Goal: Transaction & Acquisition: Purchase product/service

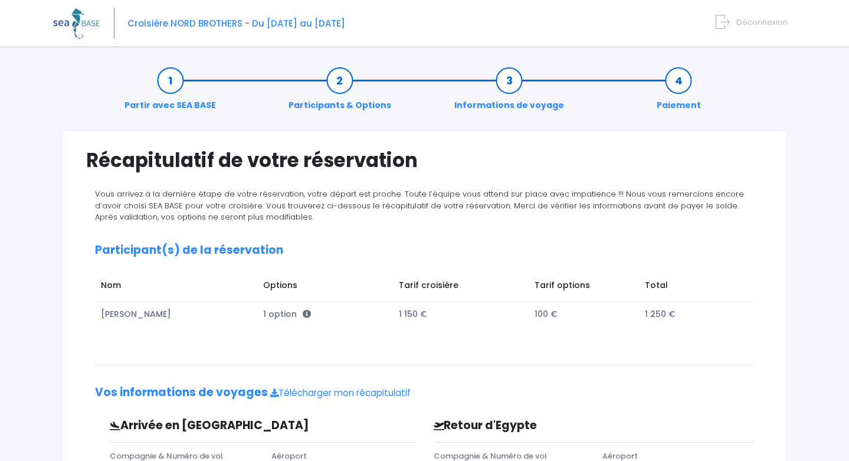
click at [762, 24] on span "Déconnexion" at bounding box center [762, 22] width 51 height 11
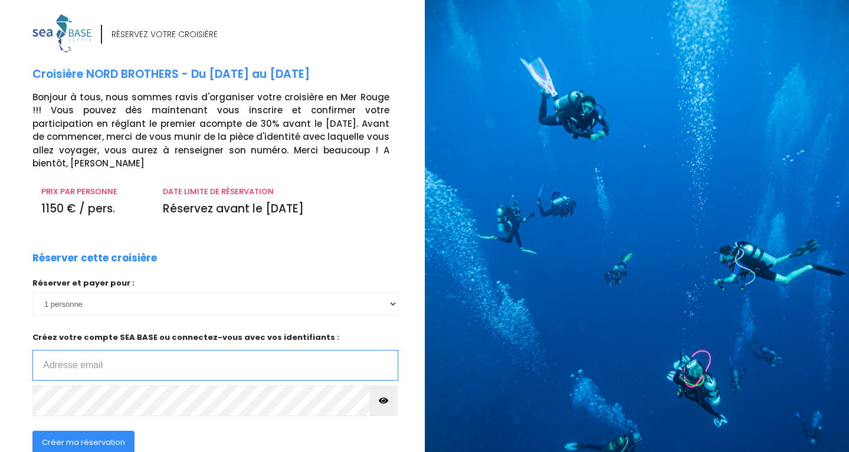
type input "wendy.peyret@yahoo.fr"
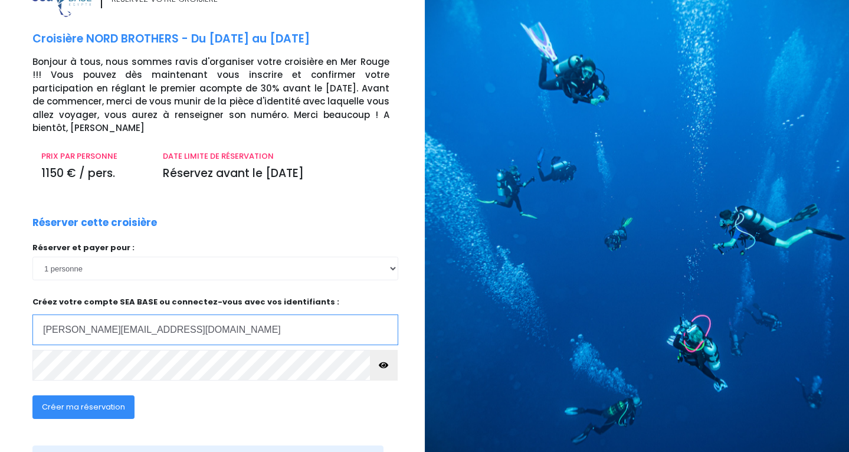
scroll to position [82, 0]
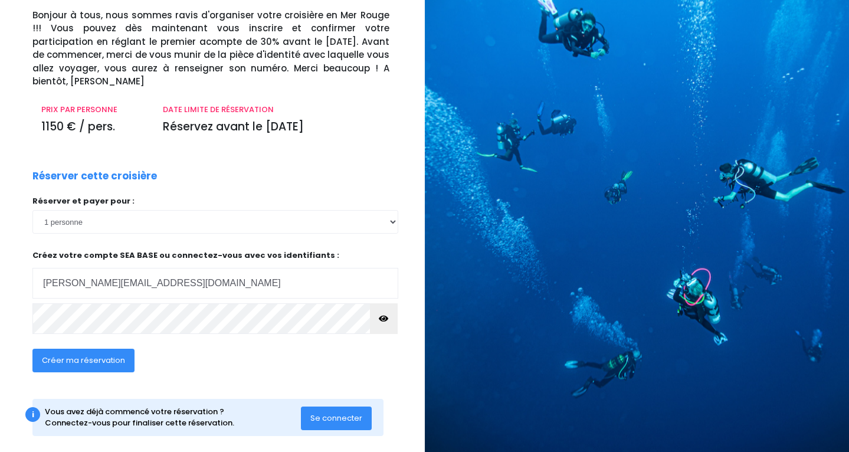
click at [358, 413] on span "Se connecter" at bounding box center [336, 418] width 52 height 11
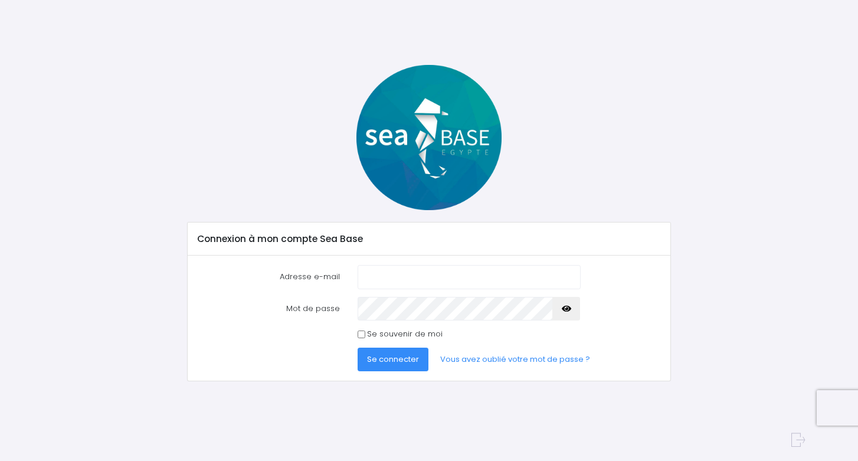
type input "[PERSON_NAME][EMAIL_ADDRESS][DOMAIN_NAME]"
click at [356, 332] on div "Se souvenir de moi" at bounding box center [469, 334] width 240 height 12
click at [361, 332] on input "Se souvenir de moi" at bounding box center [362, 334] width 8 height 8
checkbox input "true"
click at [377, 350] on button "Se connecter" at bounding box center [393, 360] width 71 height 24
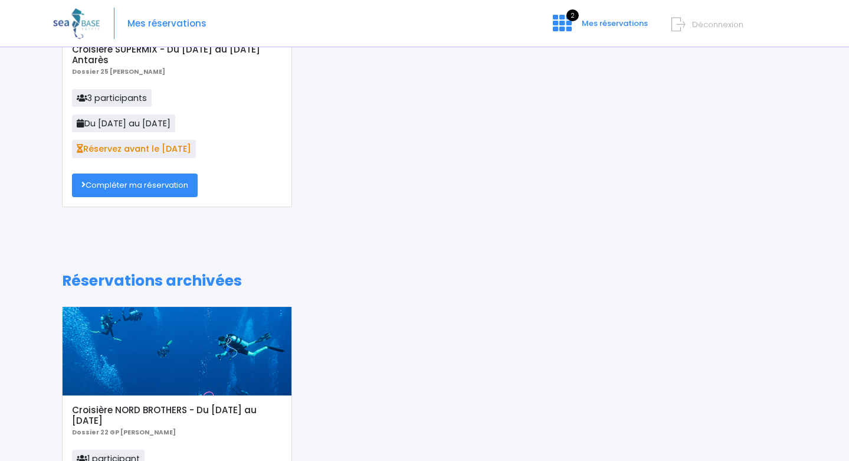
scroll to position [30, 0]
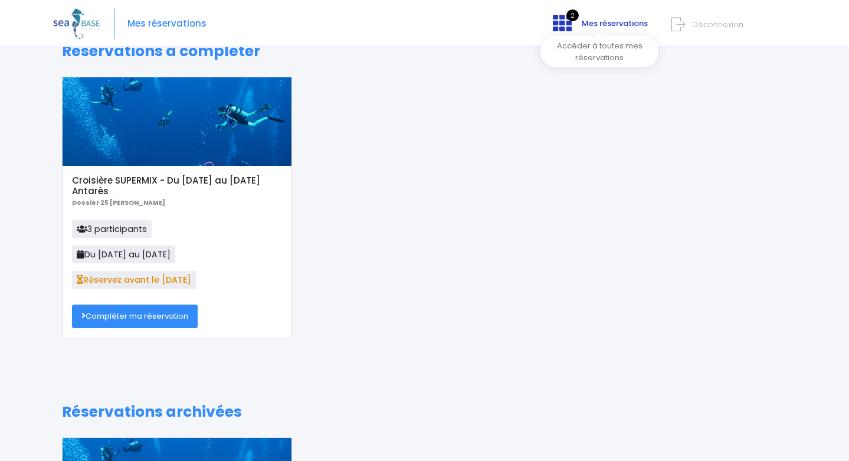
click at [598, 19] on span "Mes réservations" at bounding box center [615, 23] width 66 height 11
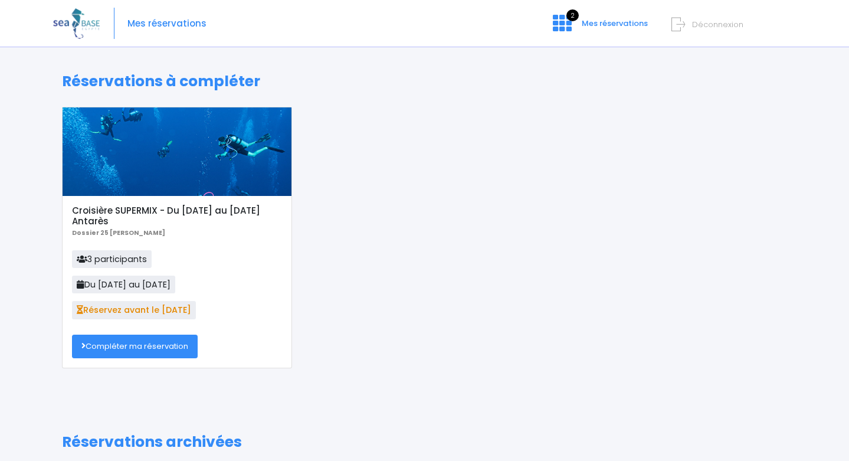
click at [169, 338] on link "Compléter ma réservation" at bounding box center [135, 347] width 126 height 24
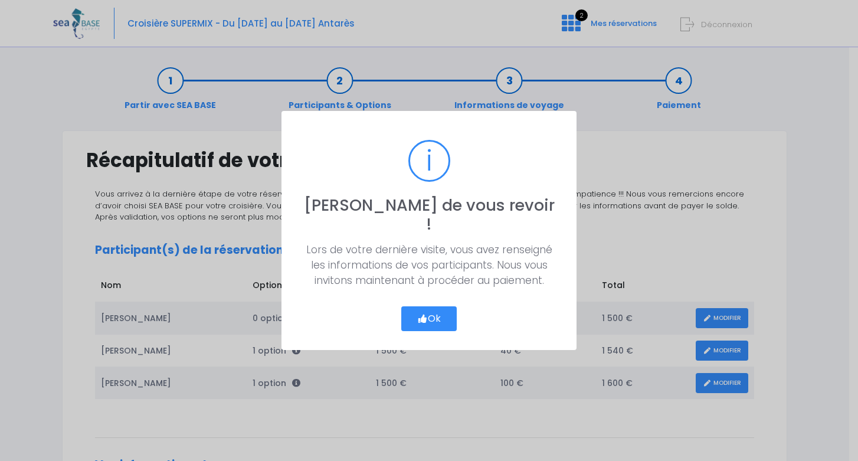
click at [440, 306] on button "Ok" at bounding box center [428, 318] width 55 height 25
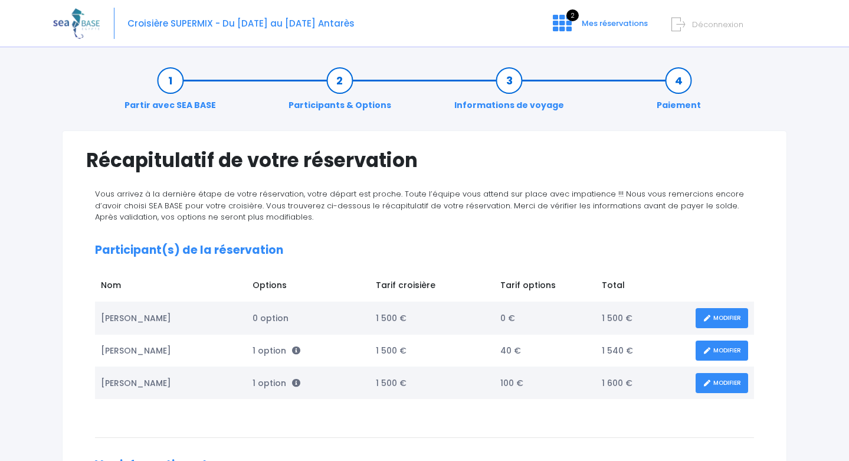
click at [677, 74] on link "Paiement" at bounding box center [679, 92] width 56 height 37
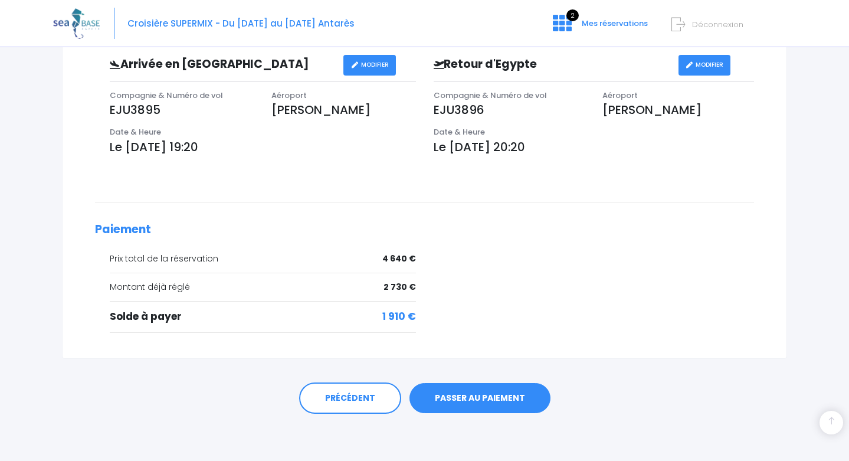
scroll to position [434, 0]
click at [273, 171] on div "Vous arrivez à la dernière étape de votre réservation, votre départ est proche.…" at bounding box center [429, 47] width 686 height 586
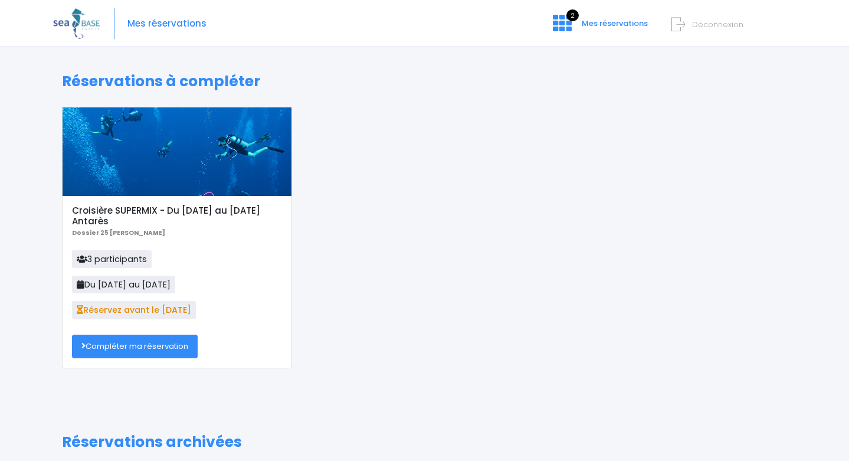
click at [163, 341] on link "Compléter ma réservation" at bounding box center [135, 347] width 126 height 24
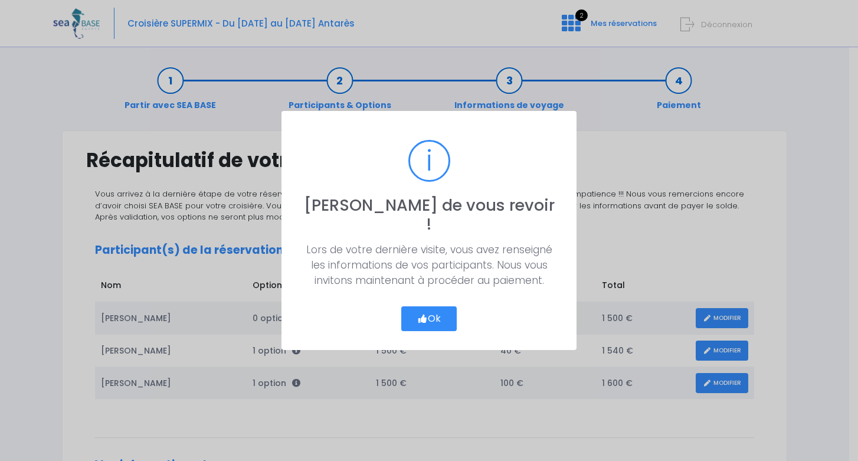
click at [428, 306] on button "Ok" at bounding box center [428, 318] width 55 height 25
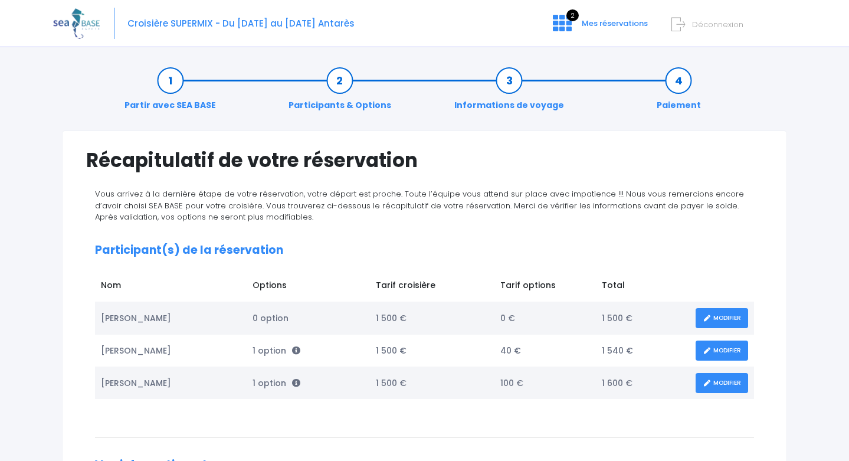
click at [503, 81] on link "Informations de voyage" at bounding box center [510, 92] width 122 height 37
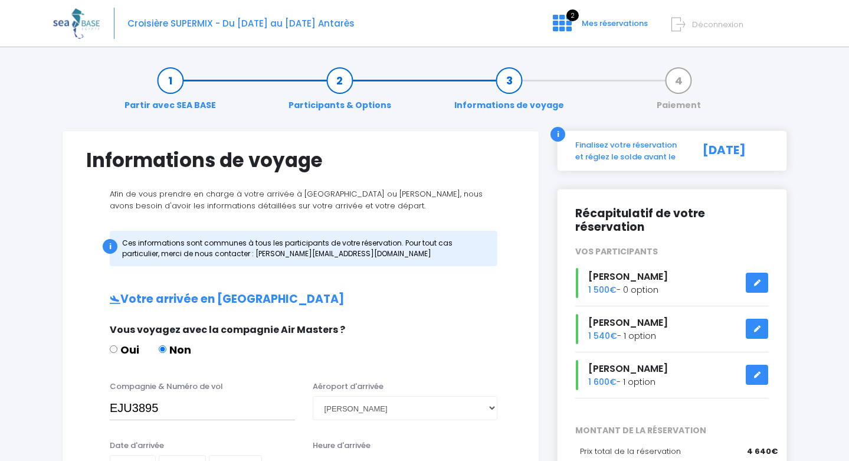
click at [755, 321] on link at bounding box center [757, 329] width 22 height 21
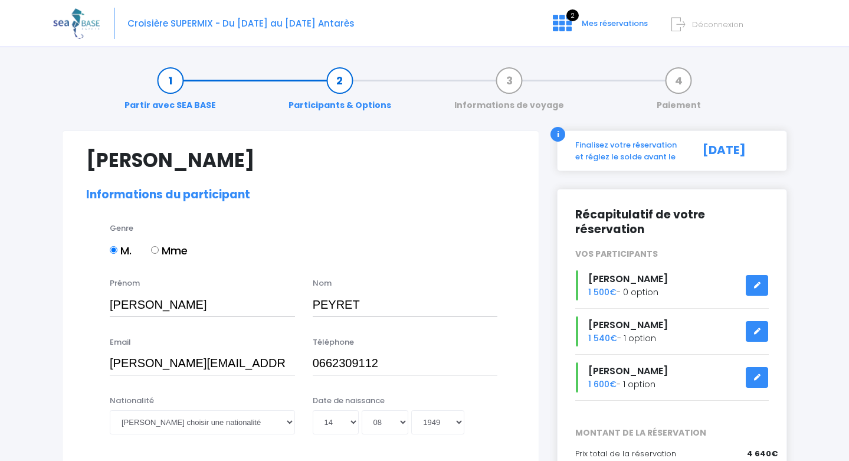
select select "N3"
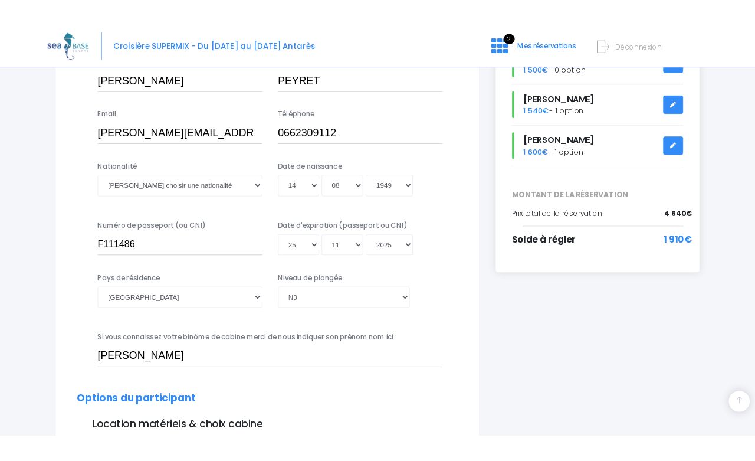
scroll to position [298, 0]
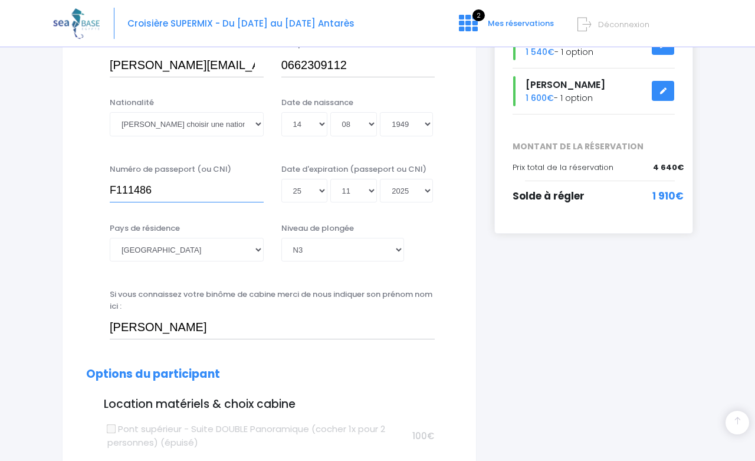
click at [158, 186] on input "F111486" at bounding box center [187, 191] width 154 height 24
type input "AOO5278"
click at [455, 267] on div "Pays de résidence Afghanistan Afrique du Sud Albanie Algérie Allemagne Andorre …" at bounding box center [269, 249] width 384 height 54
click at [318, 188] on select "Jour 01 02 03 04 05 06 07 08 09 10 11 12 13 14 15 16 17 18 19 20 21 22 23 24 25…" at bounding box center [305, 191] width 46 height 24
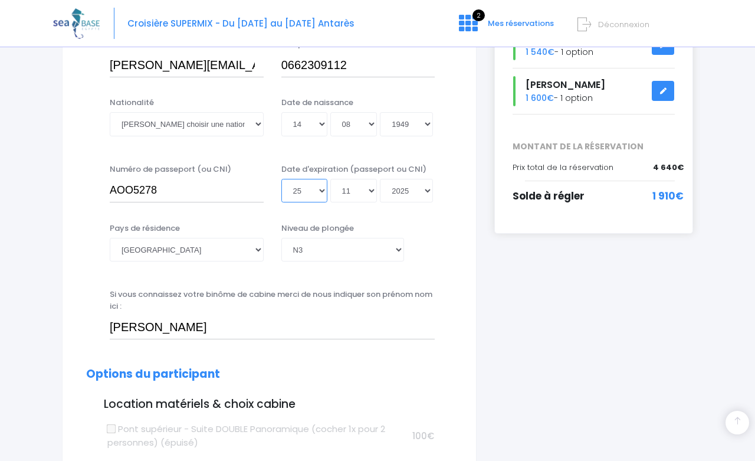
select select "05"
click at [282, 202] on select "Jour 01 02 03 04 05 06 07 08 09 10 11 12 13 14 15 16 17 18 19 20 21 22 23 24 25…" at bounding box center [305, 191] width 46 height 24
type input "2025-11-05"
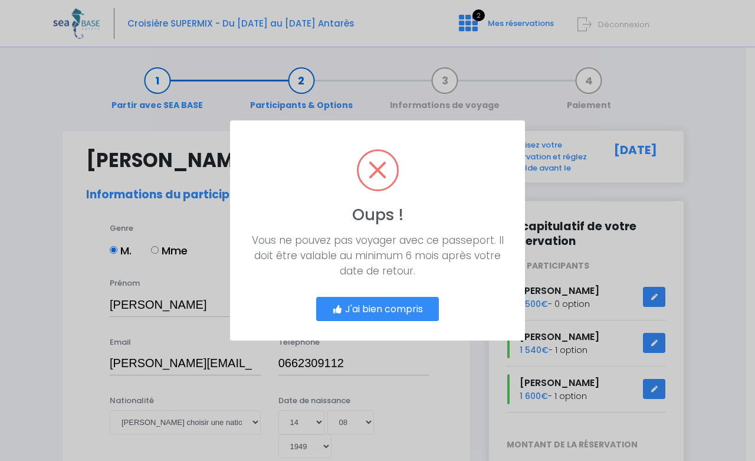
scroll to position [0, 0]
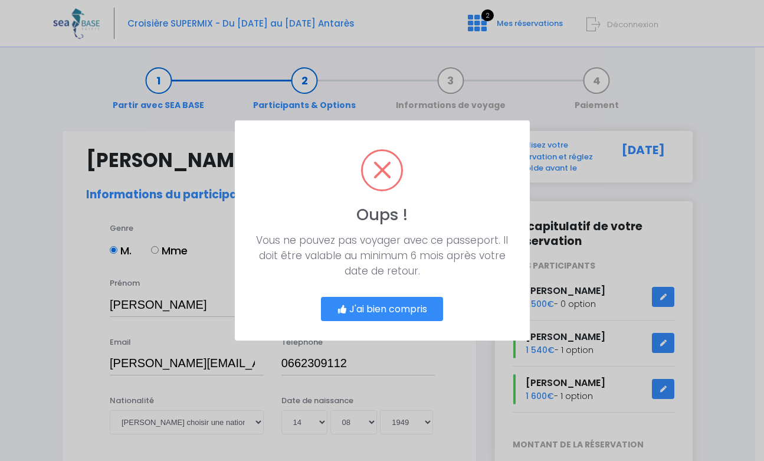
click at [396, 303] on button "J'ai bien compris" at bounding box center [382, 309] width 123 height 25
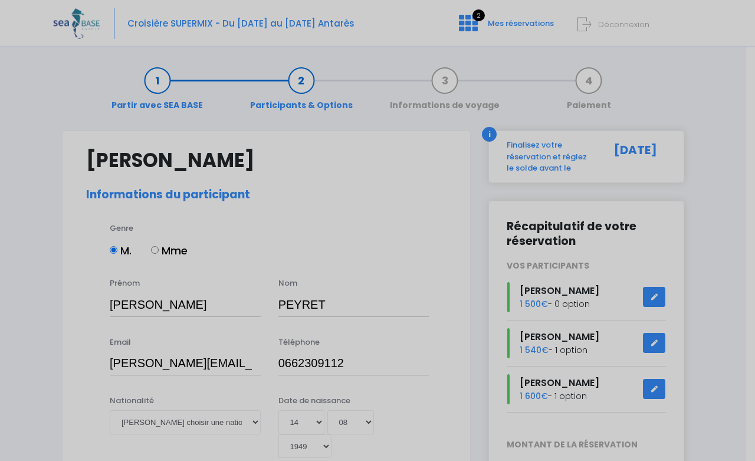
scroll to position [258, 0]
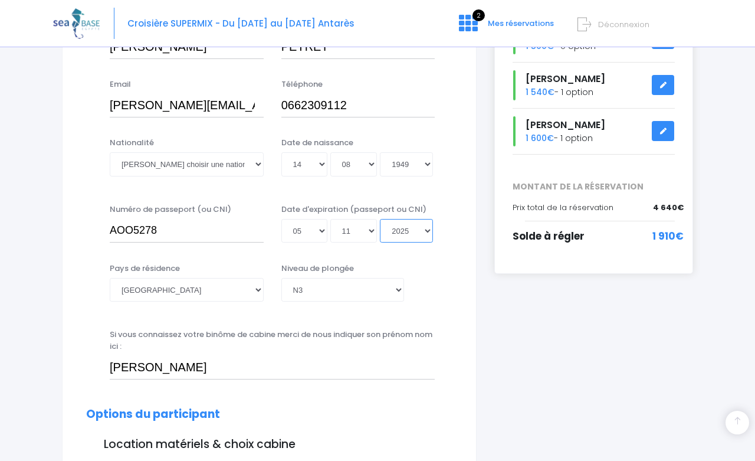
click at [425, 228] on select "Année 2045 2044 2043 2042 2041 2040 2039 2038 2037 2036 2035 2034 2033 2032 203…" at bounding box center [406, 231] width 53 height 24
select select "2034"
click at [380, 219] on select "Année 2045 2044 2043 2042 2041 2040 2039 2038 2037 2036 2035 2034 2033 2032 203…" at bounding box center [406, 231] width 53 height 24
type input "2034-11-05"
click at [358, 228] on select "Mois 01 02 03 04 05 06 07 08 09 10 11 12" at bounding box center [353, 231] width 47 height 24
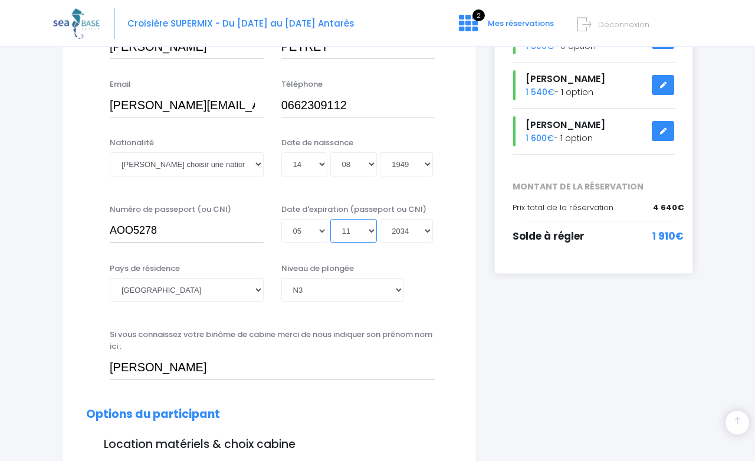
select select "05"
click at [330, 219] on select "Mois 01 02 03 04 05 06 07 08 09 10 11 12" at bounding box center [353, 231] width 47 height 24
type input "2034-05-05"
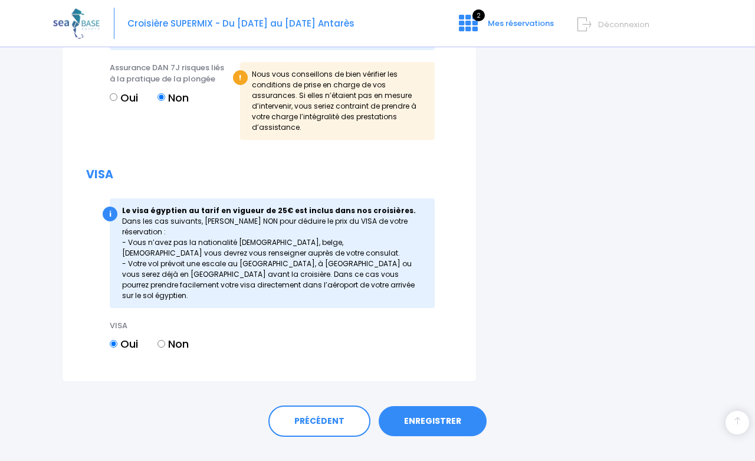
scroll to position [1390, 0]
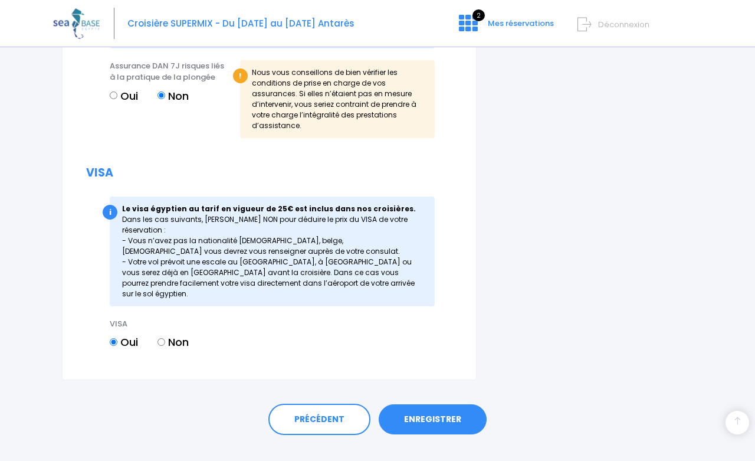
click at [436, 404] on link "ENREGISTRER" at bounding box center [433, 419] width 108 height 31
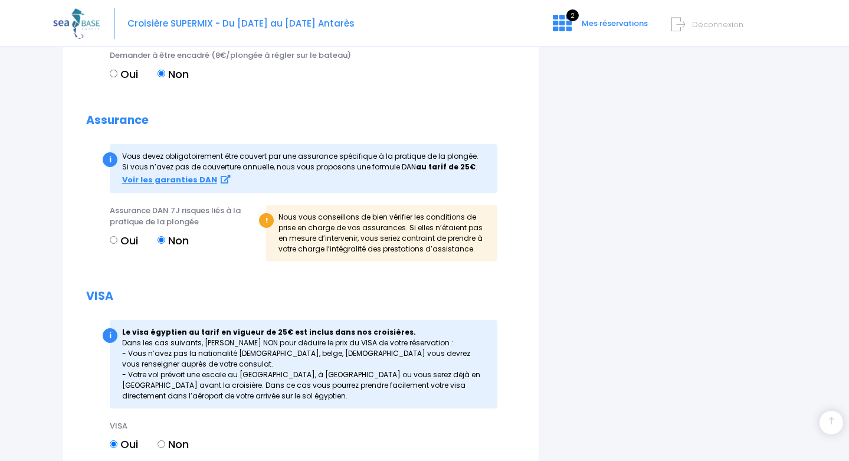
scroll to position [1352, 0]
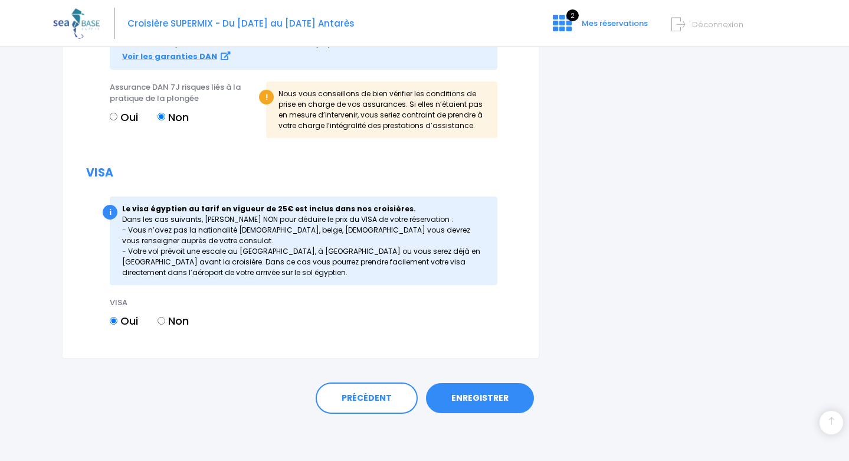
click at [465, 400] on link "ENREGISTRER" at bounding box center [480, 398] width 108 height 31
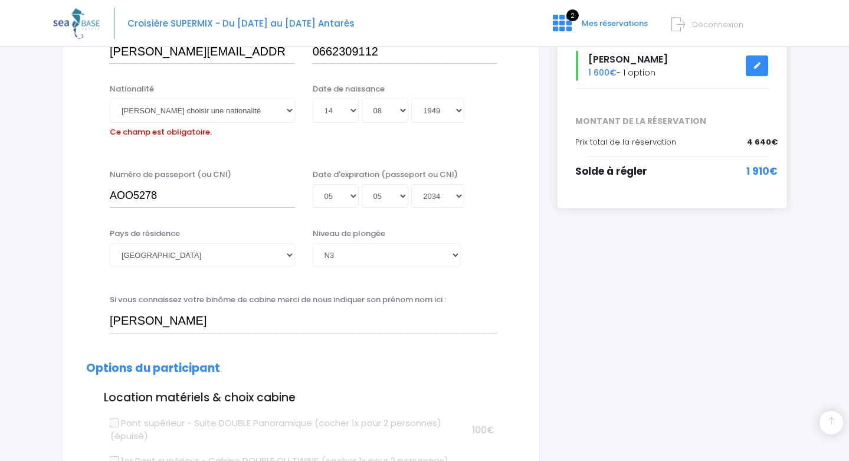
scroll to position [292, 0]
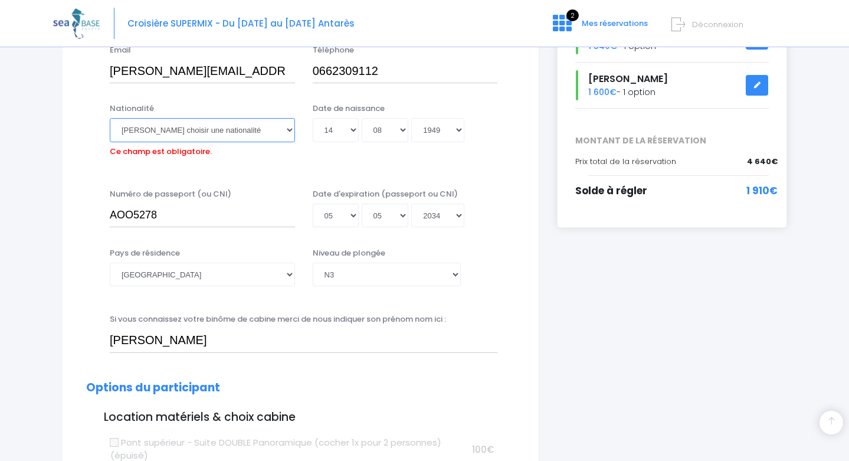
click at [253, 125] on select "Veuillez choisir une nationalité Afghane Albanaise Algerienne Allemande America…" at bounding box center [202, 130] width 185 height 24
select select "Monegasque"
click at [110, 118] on select "Veuillez choisir une nationalité Afghane Albanaise Algerienne Allemande America…" at bounding box center [202, 130] width 185 height 24
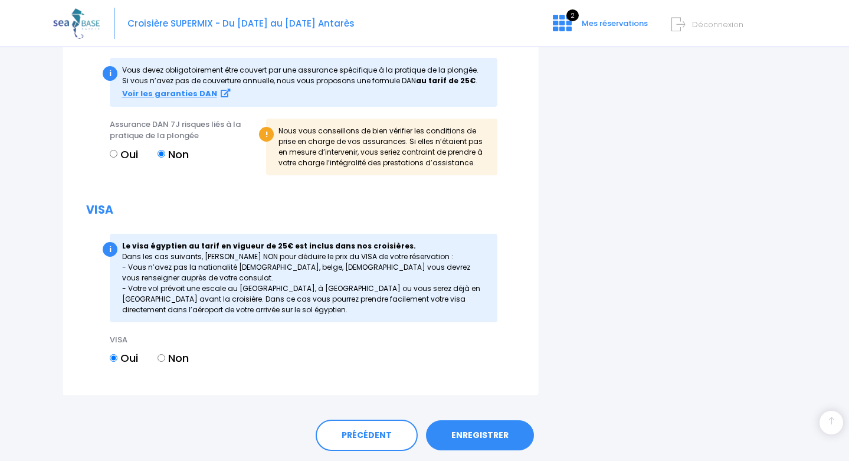
scroll to position [1333, 0]
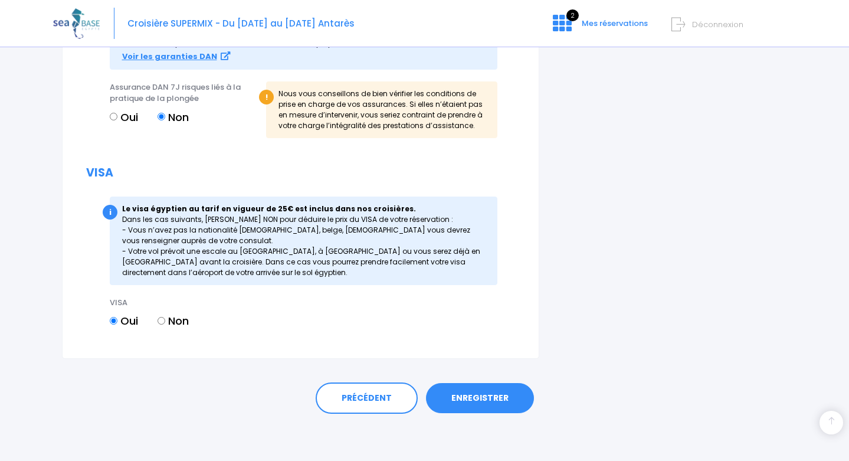
click at [485, 400] on link "ENREGISTRER" at bounding box center [480, 398] width 108 height 31
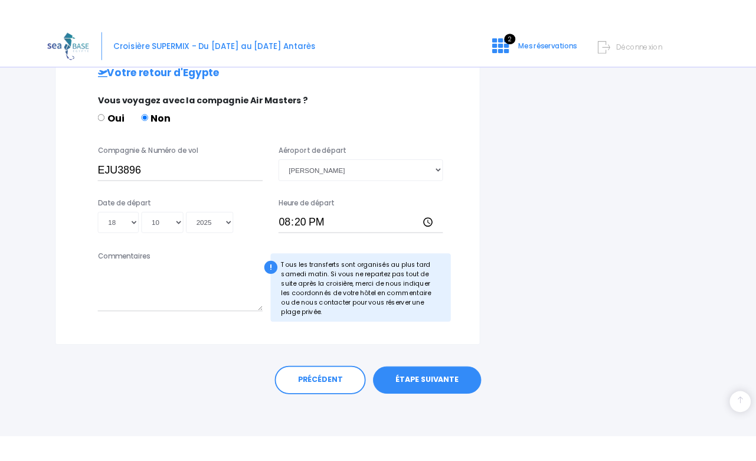
scroll to position [545, 0]
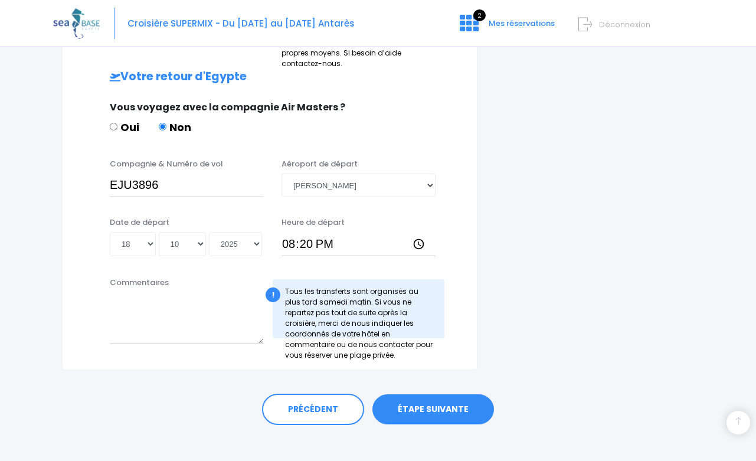
click at [616, 21] on span "Déconnexion" at bounding box center [624, 24] width 51 height 11
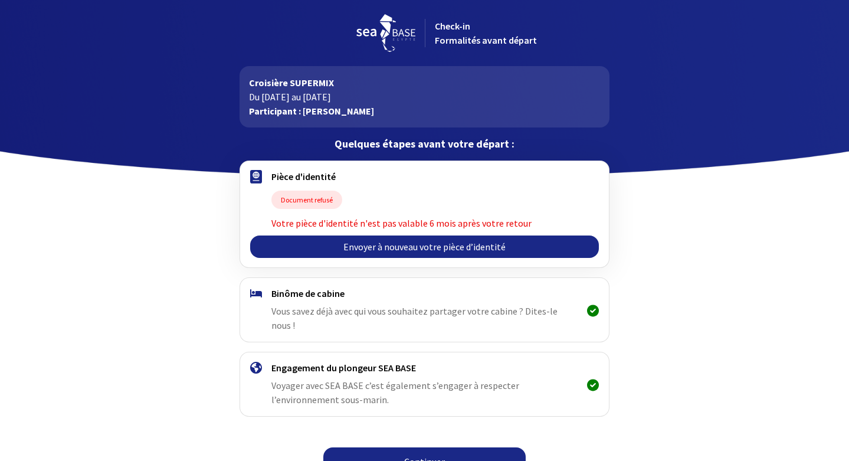
click at [457, 248] on link "Envoyer à nouveau votre pièce d’identité" at bounding box center [424, 246] width 349 height 22
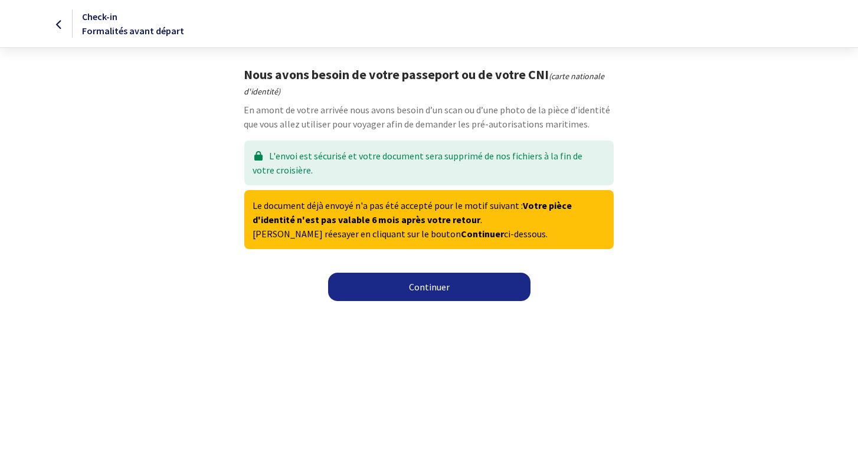
click at [449, 294] on link "Continuer" at bounding box center [429, 287] width 202 height 28
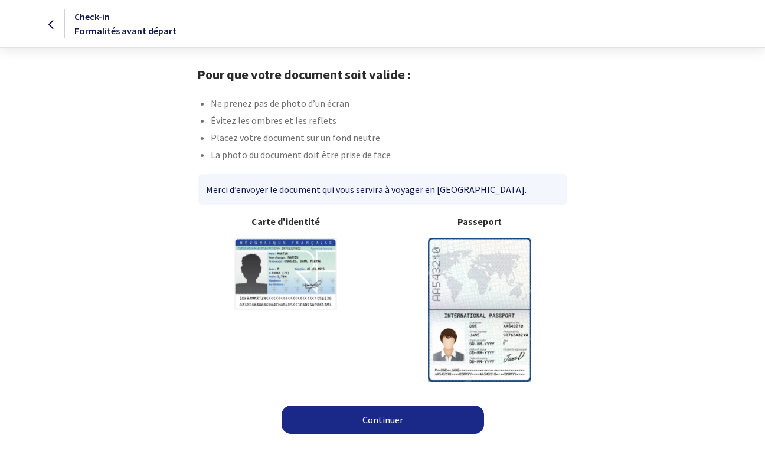
click at [459, 260] on img at bounding box center [479, 309] width 103 height 143
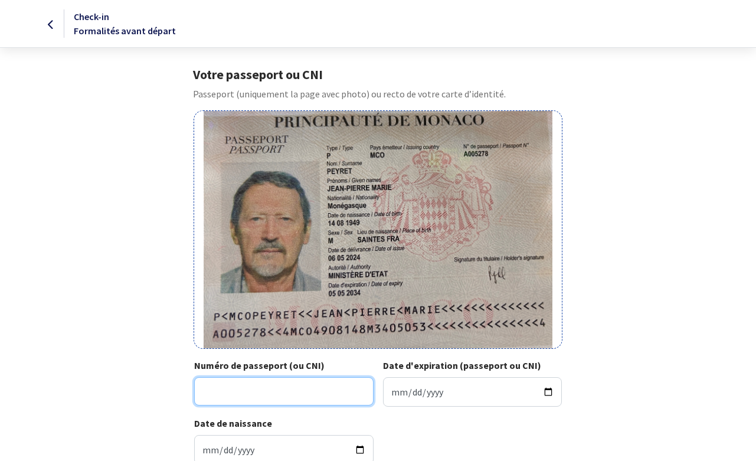
click at [276, 381] on input "Numéro de passeport (ou CNI)" at bounding box center [283, 391] width 179 height 28
type input "AOO5278"
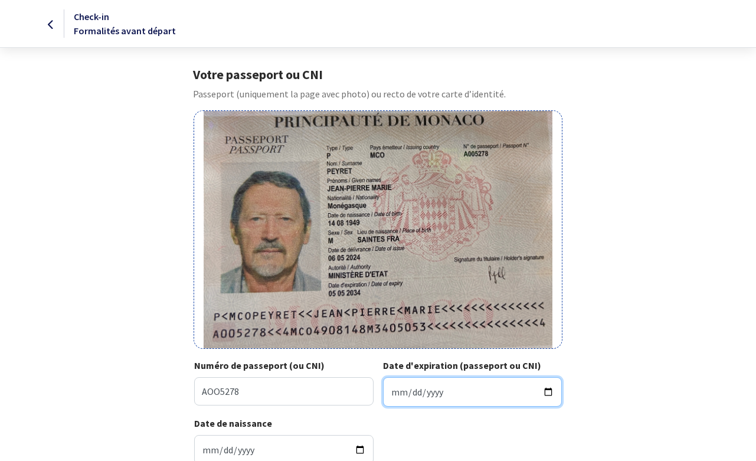
click at [395, 391] on input "Date d'expiration (passeport ou CNI)" at bounding box center [472, 392] width 179 height 30
type input "2024-05-05"
type input "2034-05-05"
click at [469, 443] on div "Date de naissance 1949-08-14" at bounding box center [378, 445] width 368 height 58
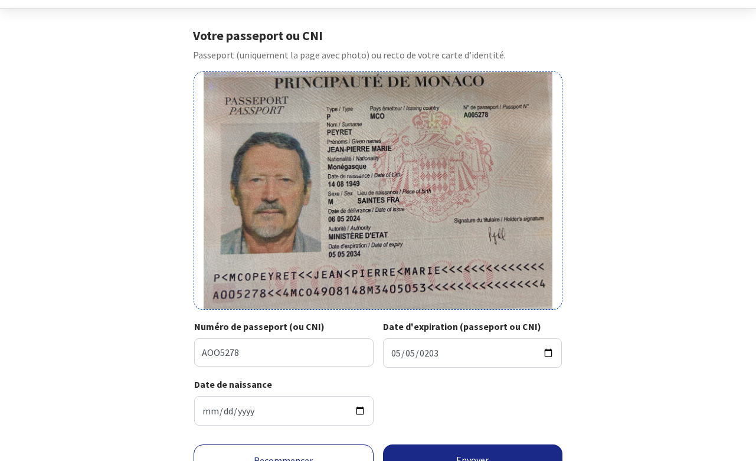
scroll to position [97, 0]
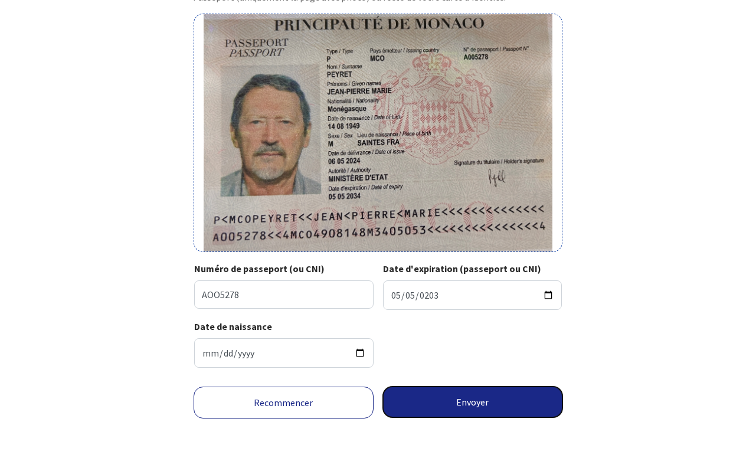
click at [482, 401] on button "Envoyer" at bounding box center [473, 402] width 180 height 31
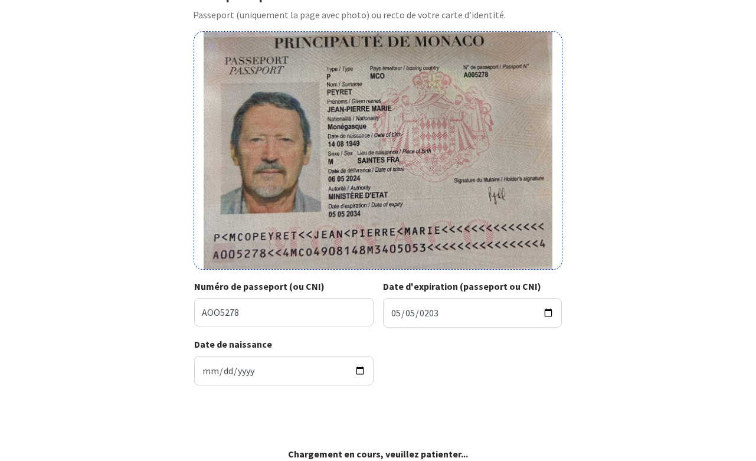
scroll to position [79, 0]
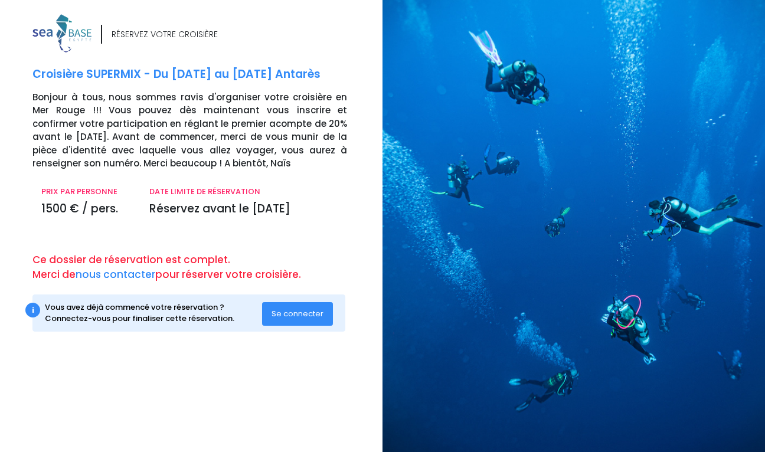
click at [299, 315] on span "Se connecter" at bounding box center [297, 313] width 52 height 11
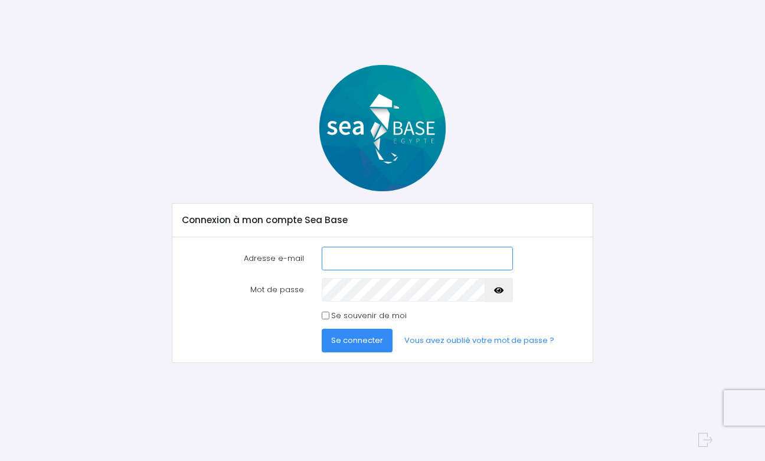
type input "[PERSON_NAME][EMAIL_ADDRESS][DOMAIN_NAME]"
click at [322, 315] on input "Se souvenir de moi" at bounding box center [326, 316] width 8 height 8
checkbox input "true"
click at [346, 341] on span "Se connecter" at bounding box center [357, 340] width 52 height 11
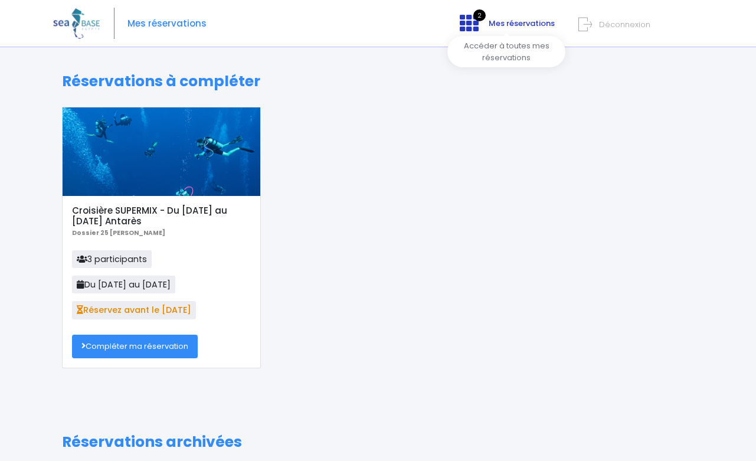
click at [500, 27] on span "Mes réservations" at bounding box center [522, 23] width 66 height 11
click at [500, 23] on span "Mes réservations" at bounding box center [522, 23] width 66 height 11
click at [480, 15] on span "2" at bounding box center [479, 15] width 12 height 12
click at [163, 343] on link "Compléter ma réservation" at bounding box center [135, 347] width 126 height 24
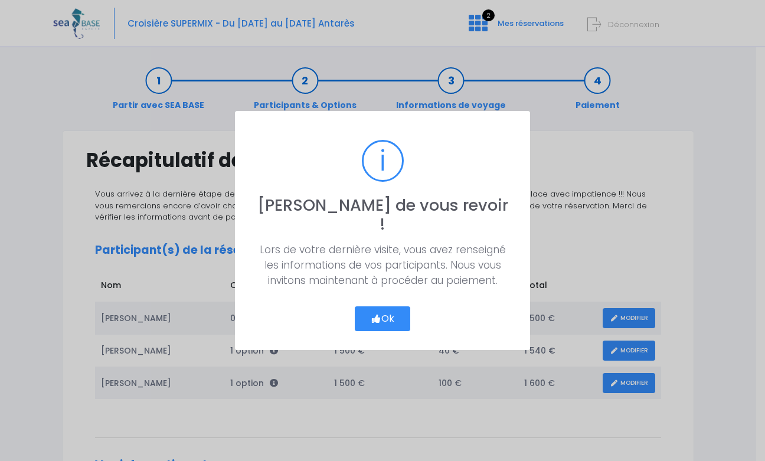
click at [388, 306] on button "Ok" at bounding box center [382, 318] width 55 height 25
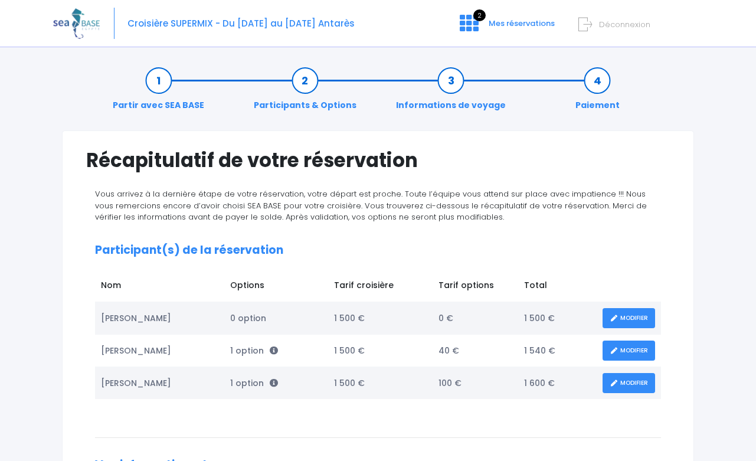
click at [165, 84] on link "Partir avec SEA BASE" at bounding box center [158, 92] width 103 height 37
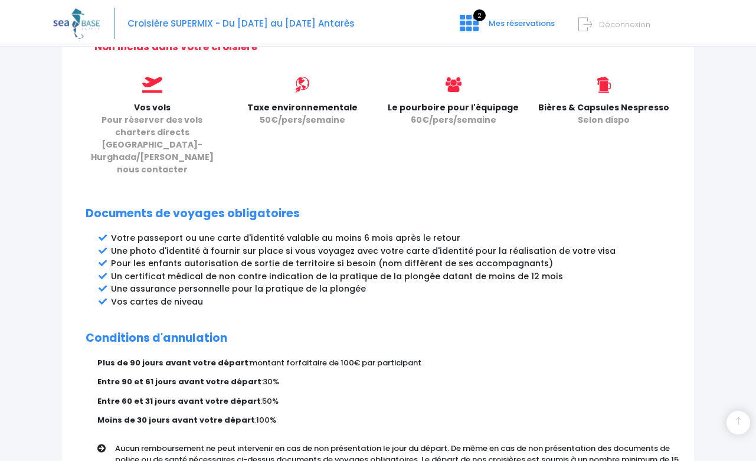
scroll to position [630, 0]
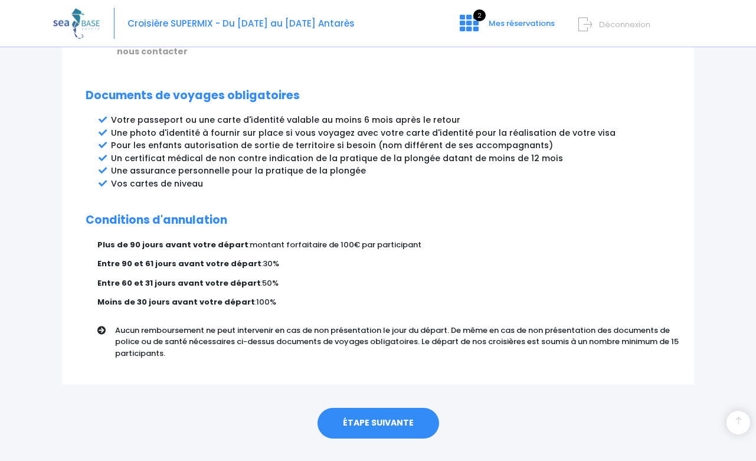
click at [375, 408] on link "ÉTAPE SUIVANTE" at bounding box center [379, 423] width 122 height 31
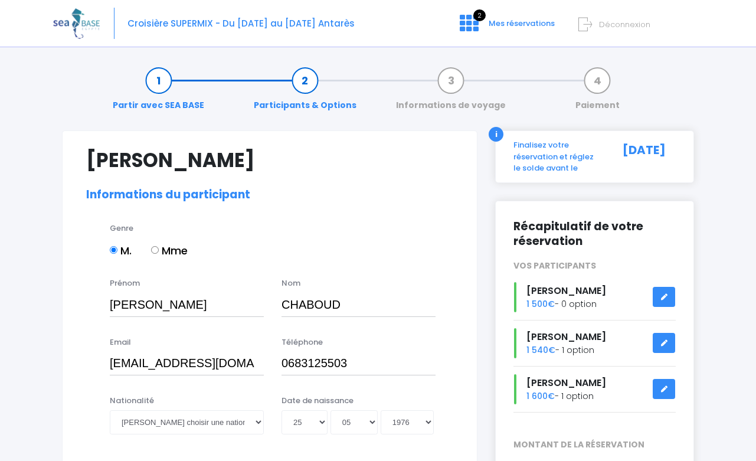
select select "Instructeur"
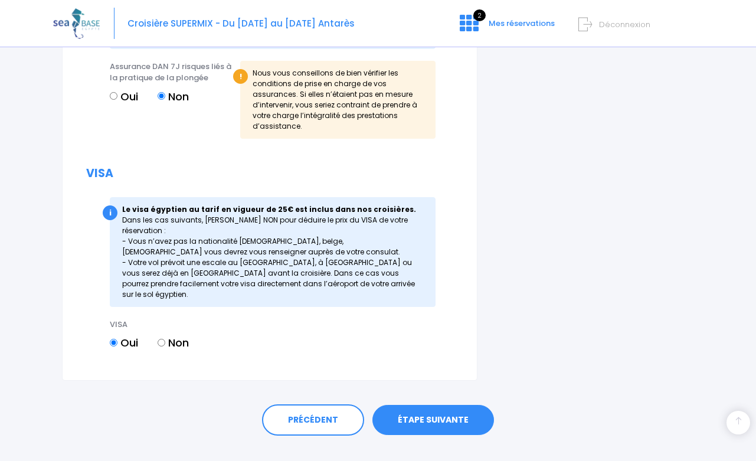
scroll to position [1390, 0]
click at [423, 404] on link "ÉTAPE SUIVANTE" at bounding box center [433, 419] width 122 height 31
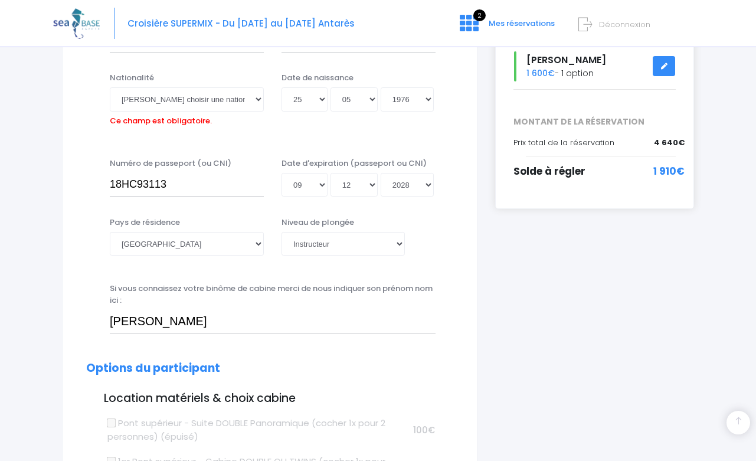
scroll to position [125, 0]
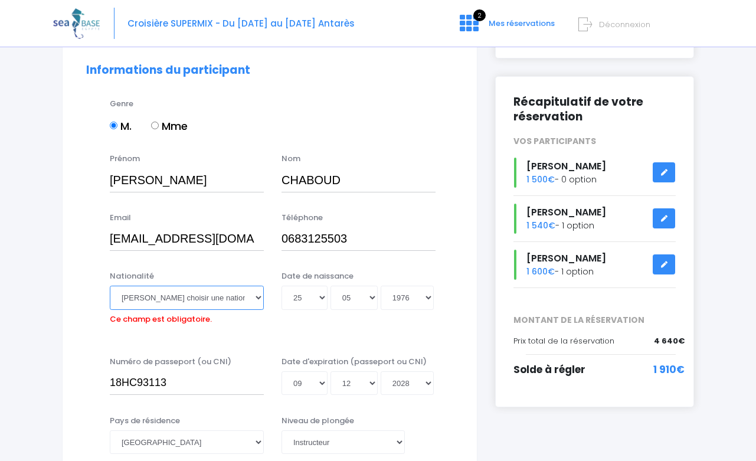
click at [202, 294] on select "Veuillez choisir une nationalité [DEMOGRAPHIC_DATA] Algerienne Allemande [GEOGR…" at bounding box center [187, 298] width 154 height 24
select select "Française"
click at [110, 286] on select "Veuillez choisir une nationalité Afghane Albanaise Algerienne Allemande America…" at bounding box center [187, 298] width 154 height 24
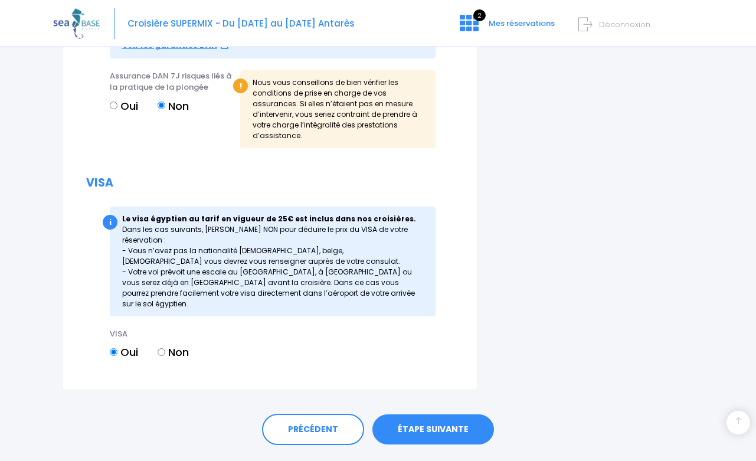
scroll to position [1390, 0]
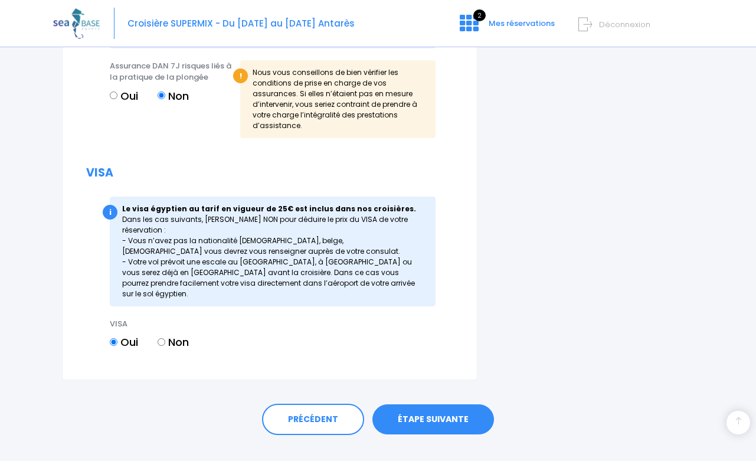
click at [410, 404] on link "ÉTAPE SUIVANTE" at bounding box center [433, 419] width 122 height 31
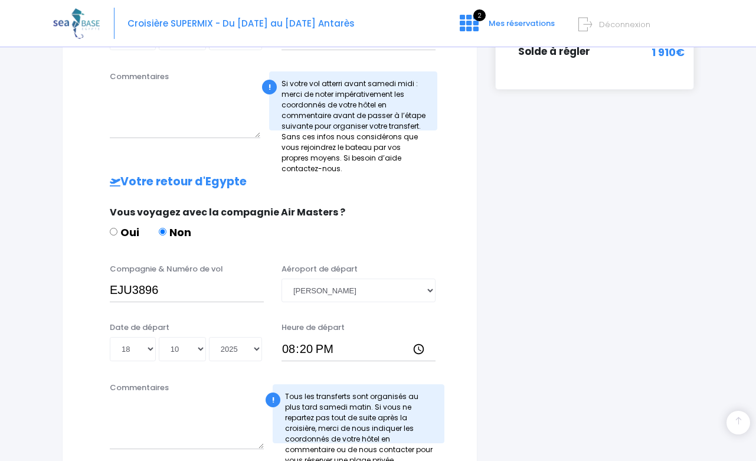
scroll to position [545, 0]
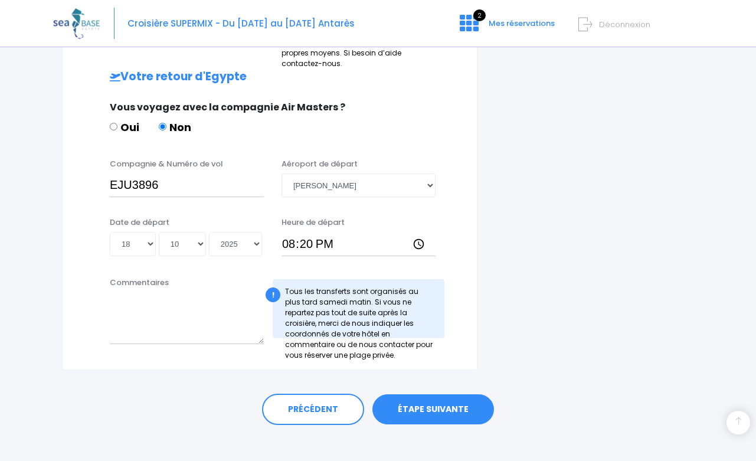
click at [417, 397] on link "ÉTAPE SUIVANTE" at bounding box center [433, 409] width 122 height 31
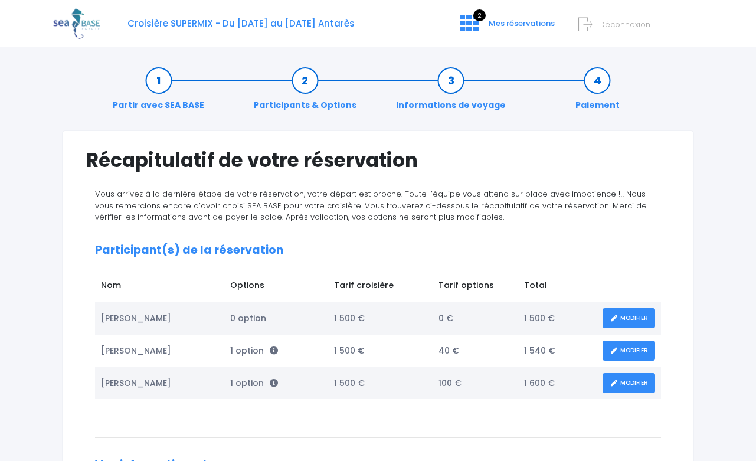
click at [625, 385] on link "MODIFIER" at bounding box center [629, 383] width 53 height 21
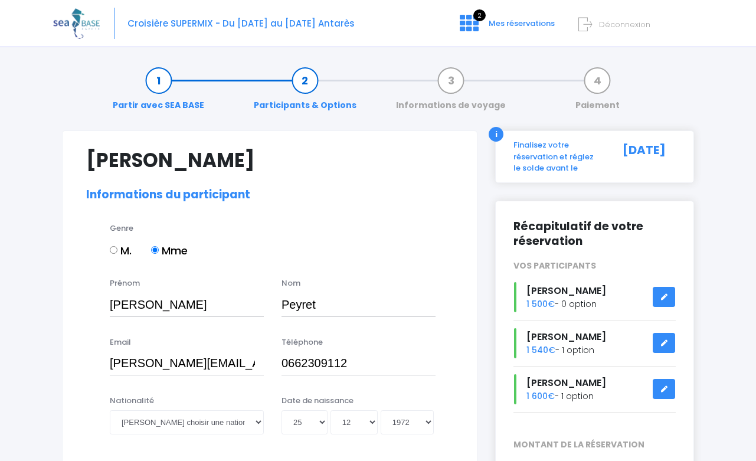
select select "N3"
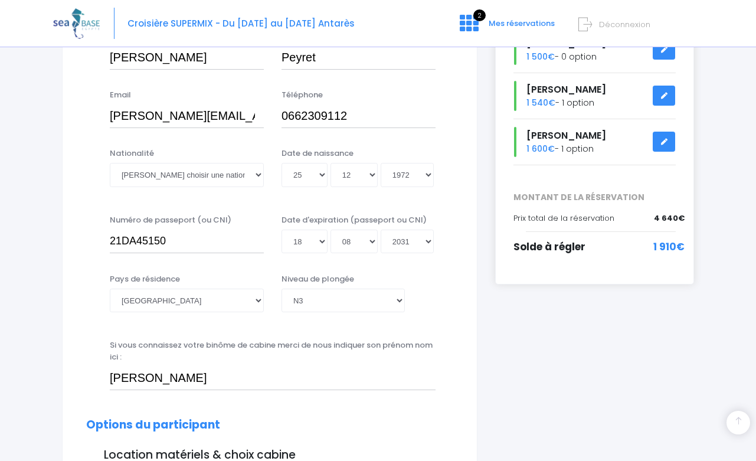
scroll to position [276, 0]
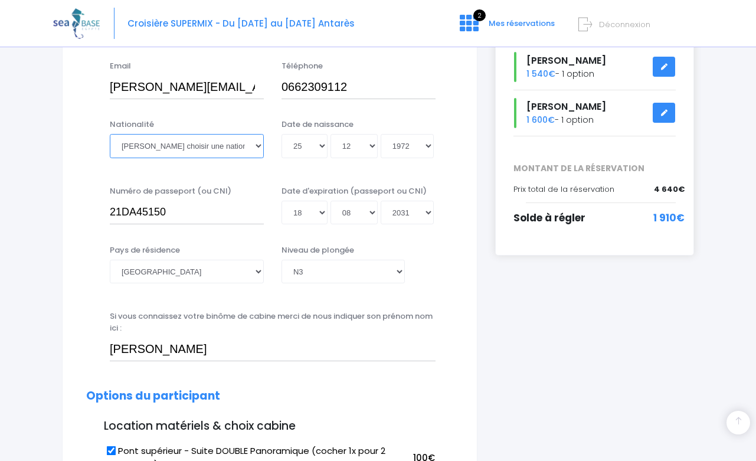
click at [230, 149] on select "Veuillez choisir une nationalité [DEMOGRAPHIC_DATA] Algerienne Allemande [GEOGR…" at bounding box center [187, 146] width 154 height 24
select select "Française"
click at [110, 134] on select "Veuillez choisir une nationalité [DEMOGRAPHIC_DATA] Algerienne Allemande [GEOGR…" at bounding box center [187, 146] width 154 height 24
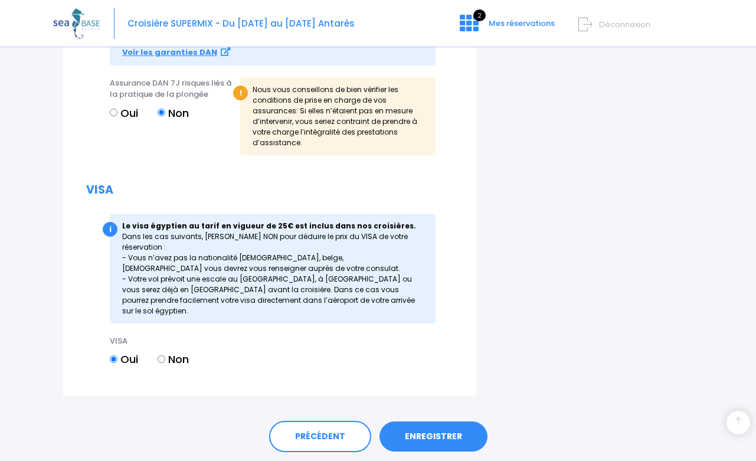
scroll to position [1390, 0]
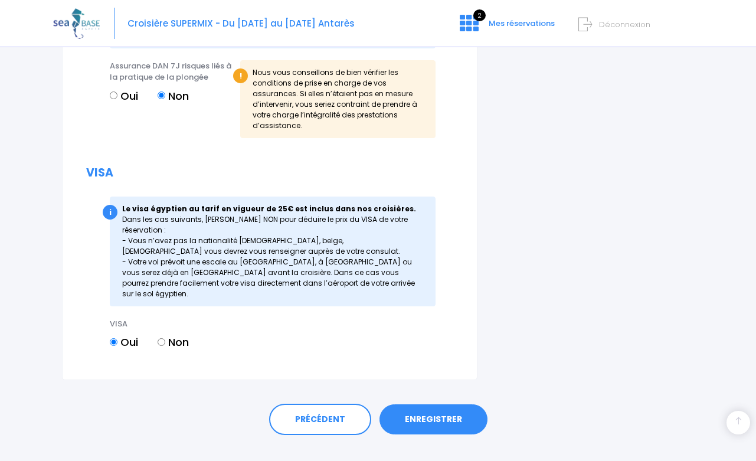
click at [446, 404] on link "ENREGISTRER" at bounding box center [433, 419] width 108 height 31
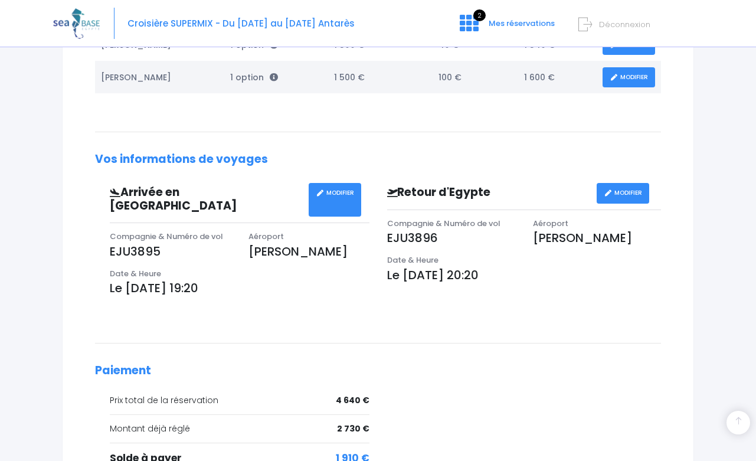
scroll to position [408, 0]
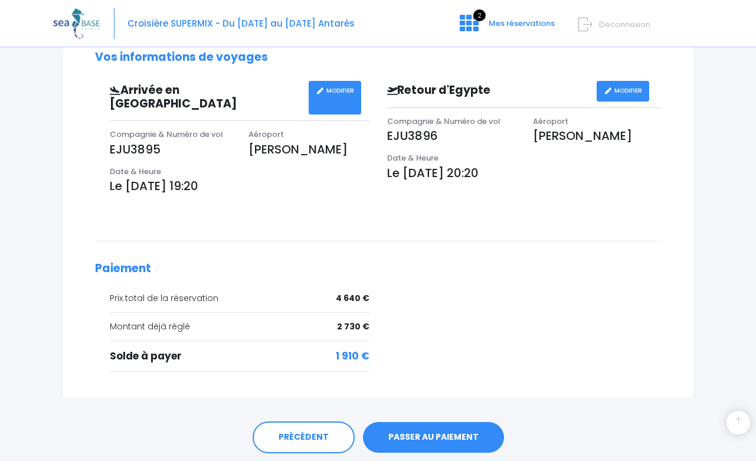
click at [417, 422] on link "PASSER AU PAIEMENT" at bounding box center [433, 437] width 141 height 31
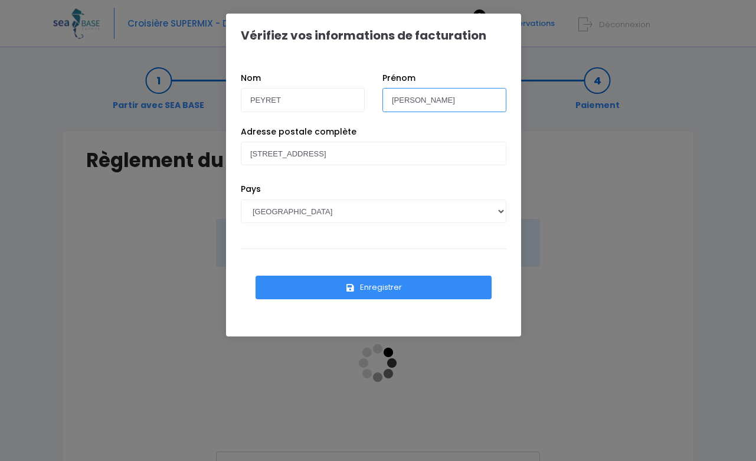
click at [435, 107] on input "Jean-Pierre" at bounding box center [444, 100] width 124 height 24
type input "WENDY"
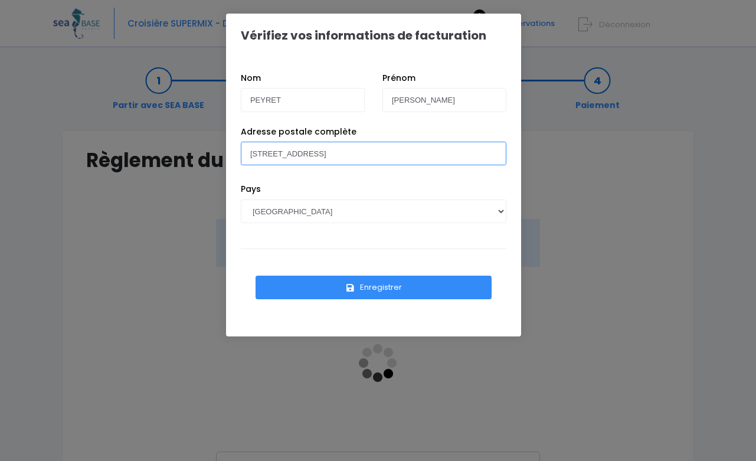
click at [394, 159] on input "14 avenue des Castelans" at bounding box center [374, 154] width 266 height 24
type input "780 RUE ANTOINE PEGLION"
click at [401, 292] on button "Enregistrer" at bounding box center [374, 288] width 236 height 24
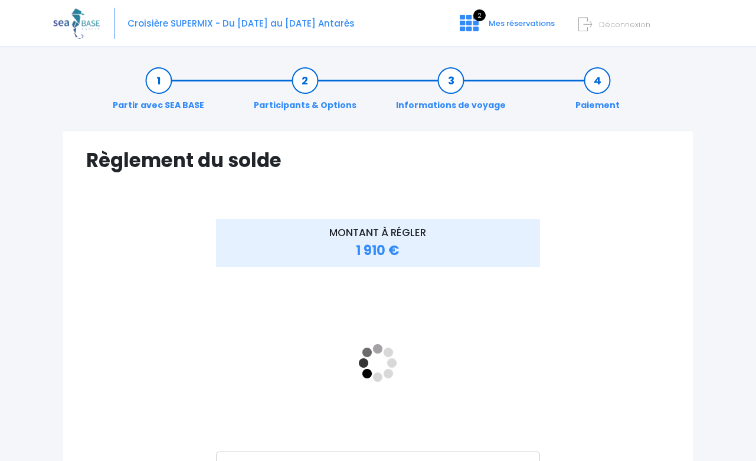
click at [394, 255] on span "1 910 €" at bounding box center [378, 250] width 44 height 18
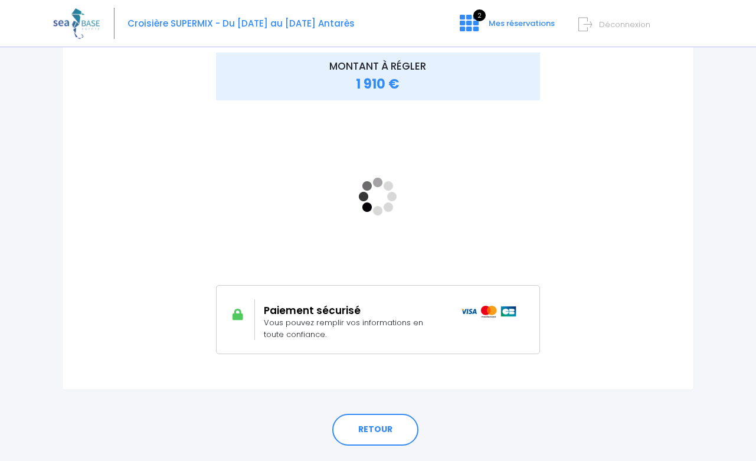
scroll to position [166, 0]
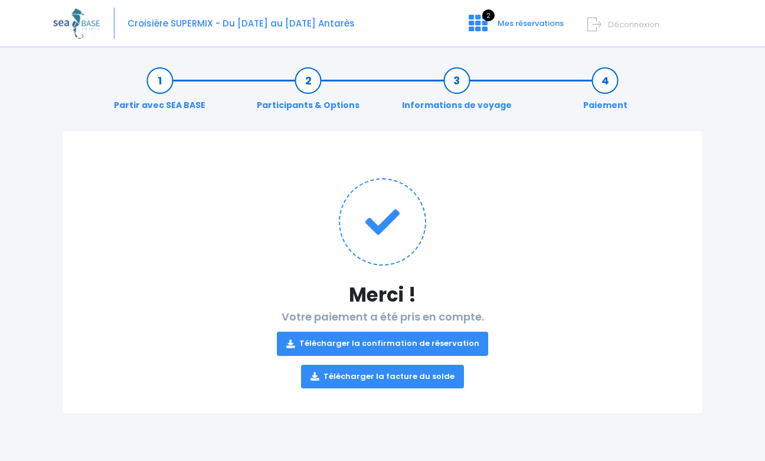
click at [434, 342] on link "Télécharger la confirmation de réservation" at bounding box center [383, 344] width 212 height 24
click at [421, 378] on link "Télécharger la facture du solde" at bounding box center [382, 377] width 163 height 24
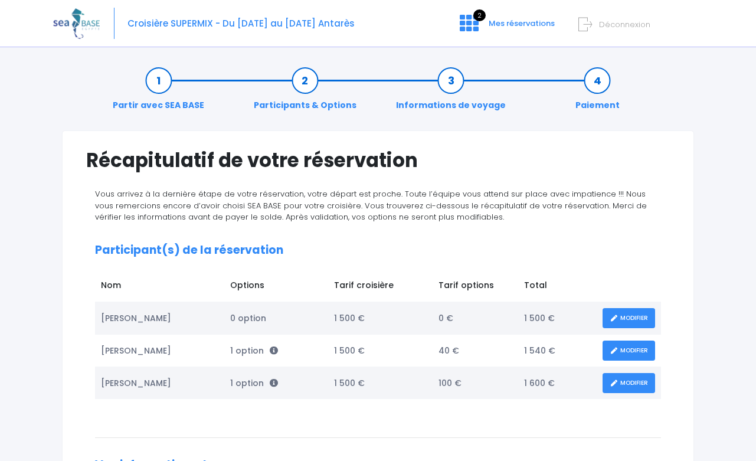
scroll to position [434, 0]
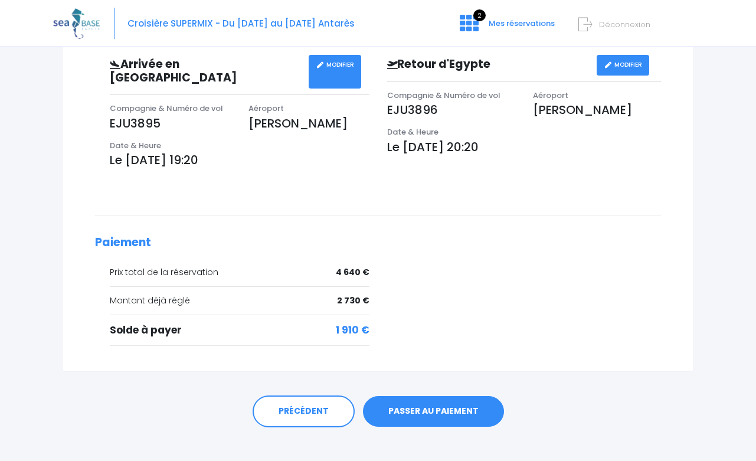
click at [598, 23] on form "Déconnexion" at bounding box center [639, 22] width 112 height 14
click at [595, 18] on form "Déconnexion" at bounding box center [639, 22] width 112 height 14
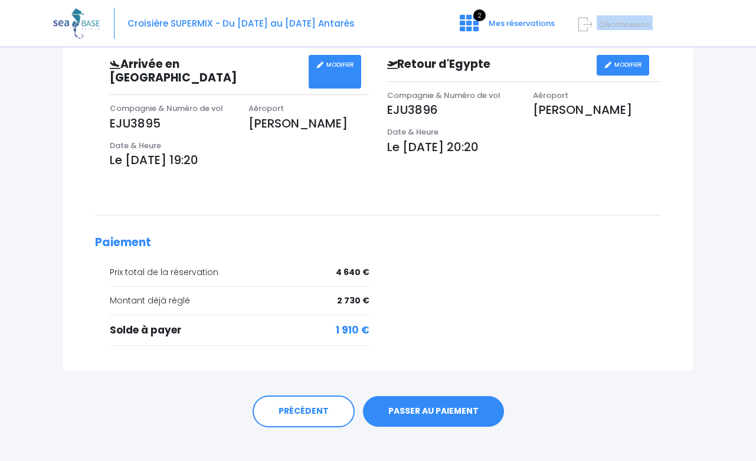
click at [592, 18] on icon at bounding box center [585, 24] width 14 height 19
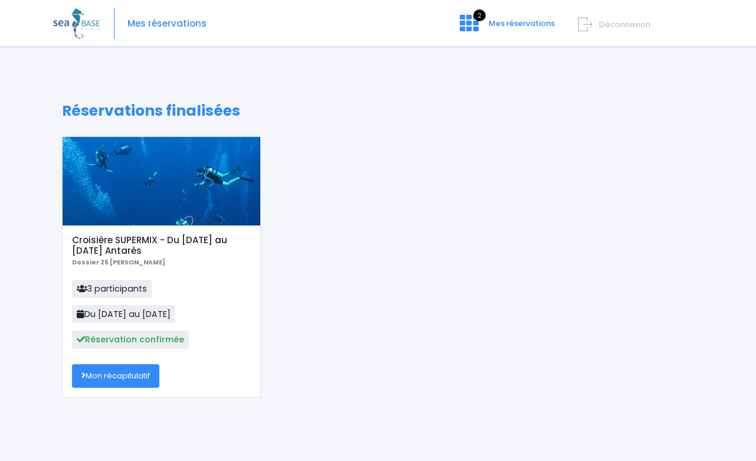
click at [611, 19] on form "Déconnexion" at bounding box center [639, 22] width 112 height 14
click at [591, 21] on icon at bounding box center [585, 24] width 14 height 19
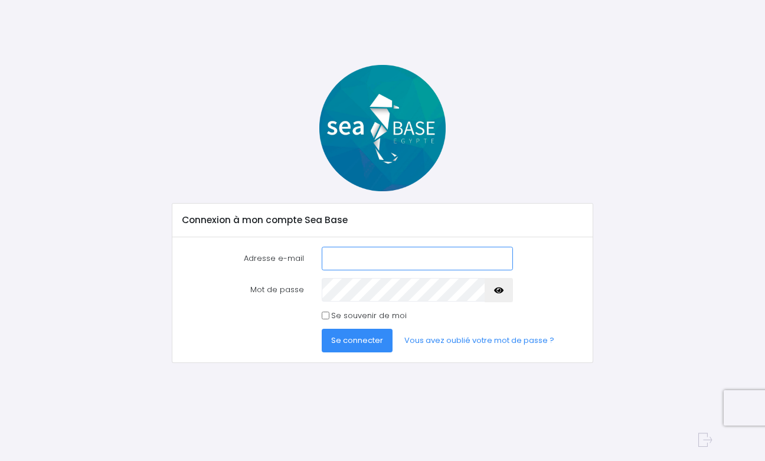
type input "[PERSON_NAME][EMAIL_ADDRESS][DOMAIN_NAME]"
click at [360, 345] on span "Se connecter" at bounding box center [357, 340] width 52 height 11
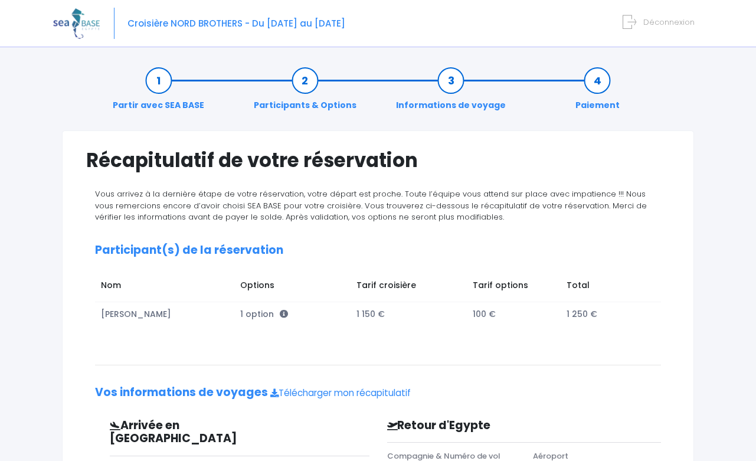
click at [654, 18] on span "Déconnexion" at bounding box center [668, 22] width 51 height 11
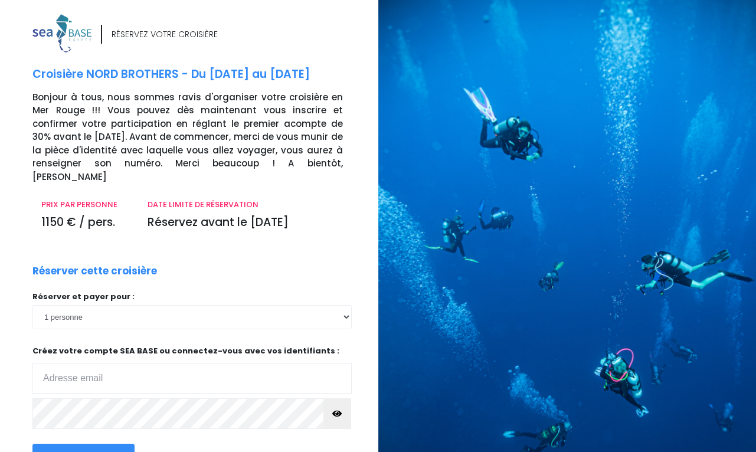
type input "[PERSON_NAME][EMAIL_ADDRESS][DOMAIN_NAME]"
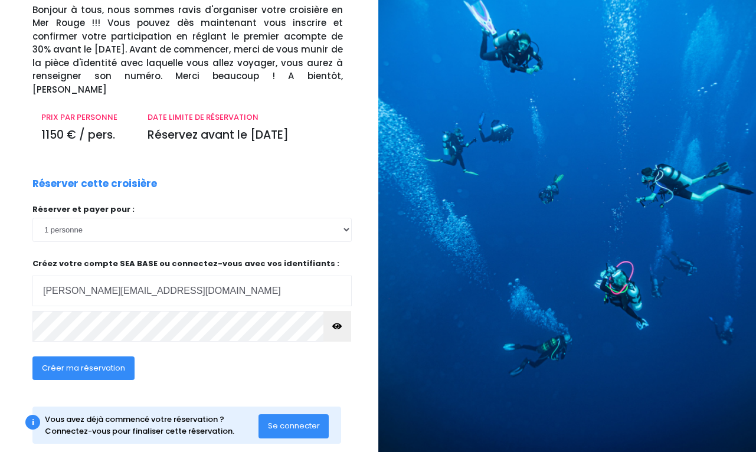
scroll to position [96, 0]
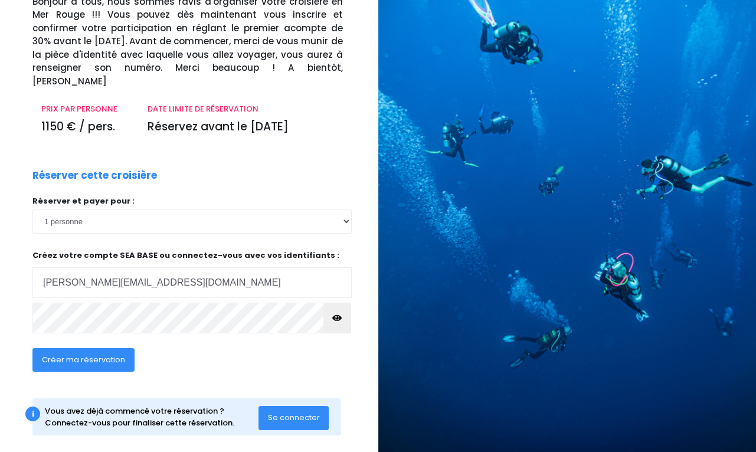
click at [292, 406] on div "Se connecter" at bounding box center [293, 418] width 71 height 24
click at [292, 412] on span "Se connecter" at bounding box center [294, 417] width 52 height 11
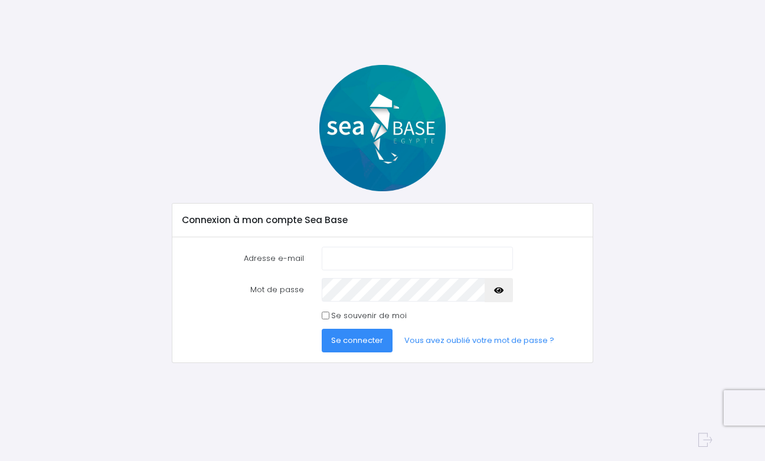
type input "[PERSON_NAME][EMAIL_ADDRESS][DOMAIN_NAME]"
click at [324, 315] on input "Se souvenir de moi" at bounding box center [326, 316] width 8 height 8
checkbox input "true"
click at [501, 290] on icon "button" at bounding box center [498, 290] width 9 height 0
click at [364, 345] on span "Se connecter" at bounding box center [357, 340] width 52 height 11
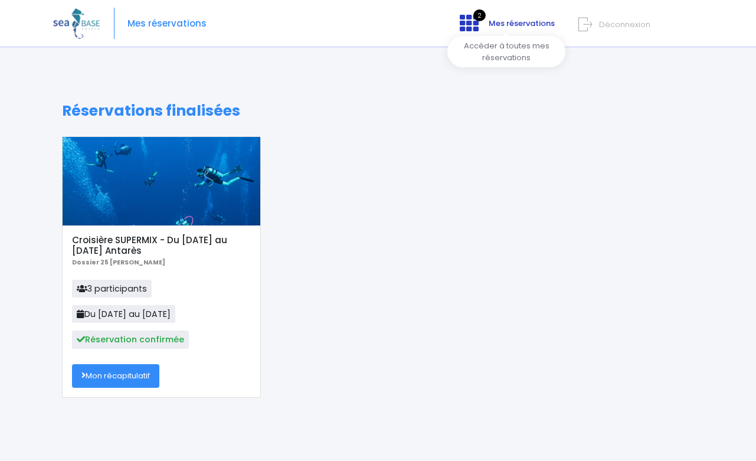
click at [477, 19] on span "2" at bounding box center [479, 15] width 12 height 12
click at [497, 19] on span "Mes réservations" at bounding box center [522, 23] width 66 height 11
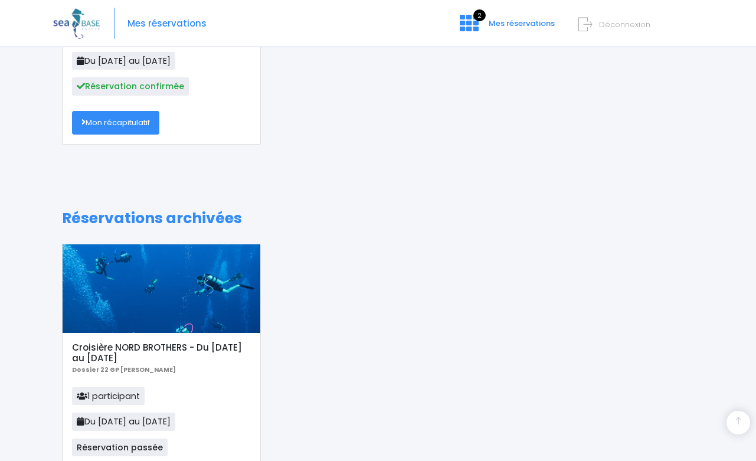
scroll to position [250, 0]
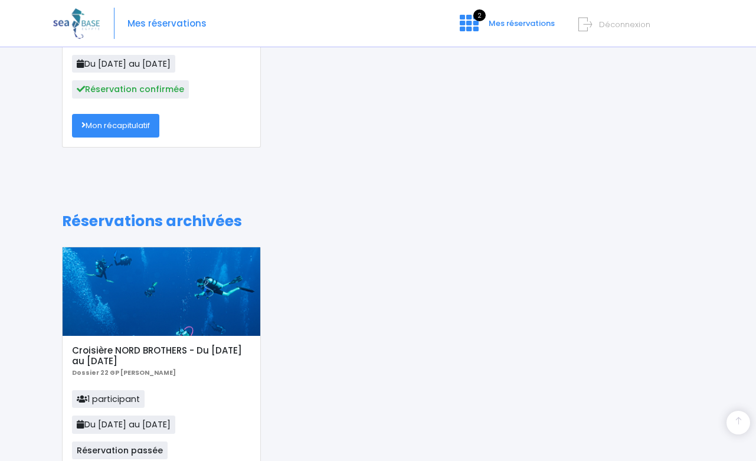
click at [147, 128] on link "Mon récapitulatif" at bounding box center [115, 126] width 87 height 24
